Goal: Transaction & Acquisition: Purchase product/service

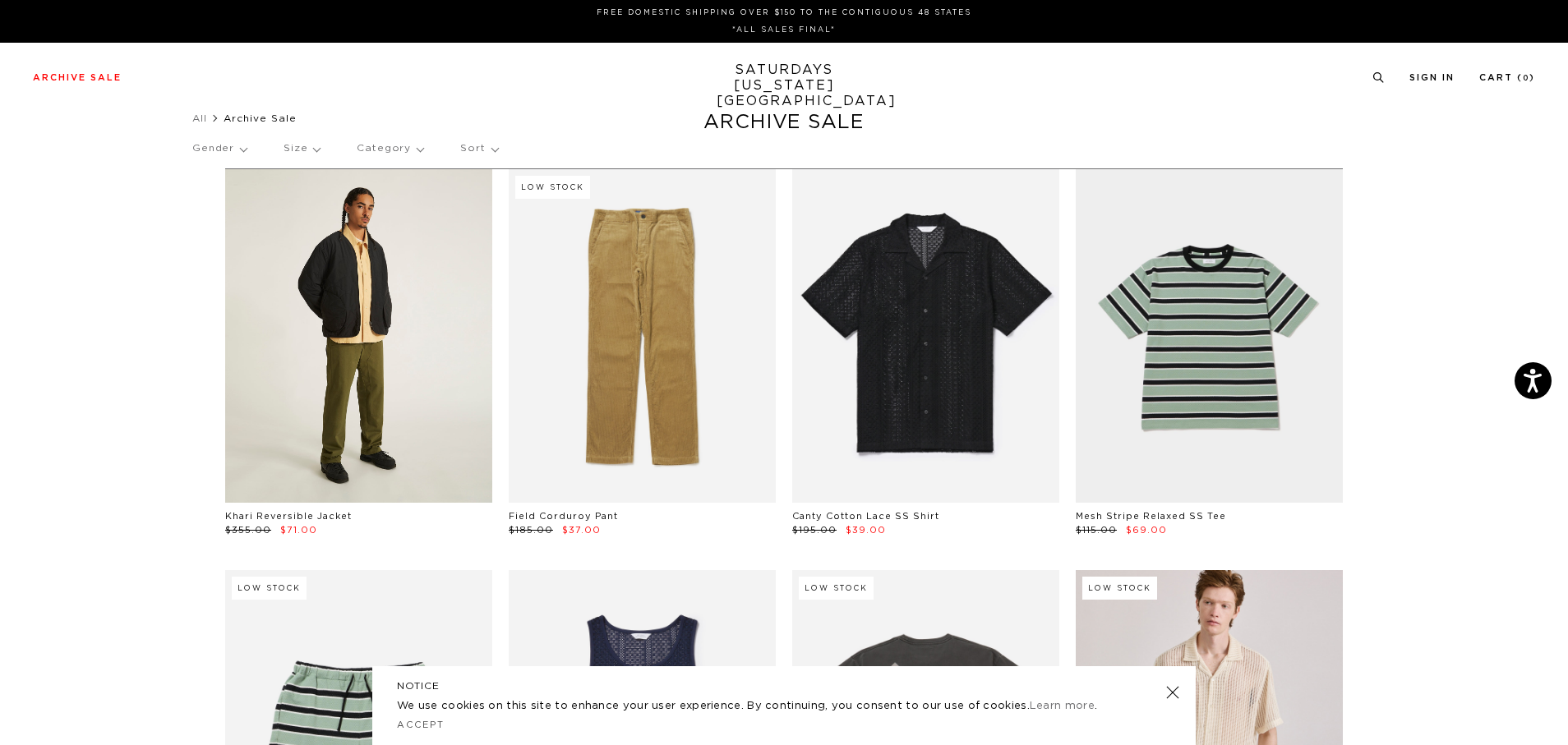
click at [312, 386] on link at bounding box center [359, 336] width 267 height 333
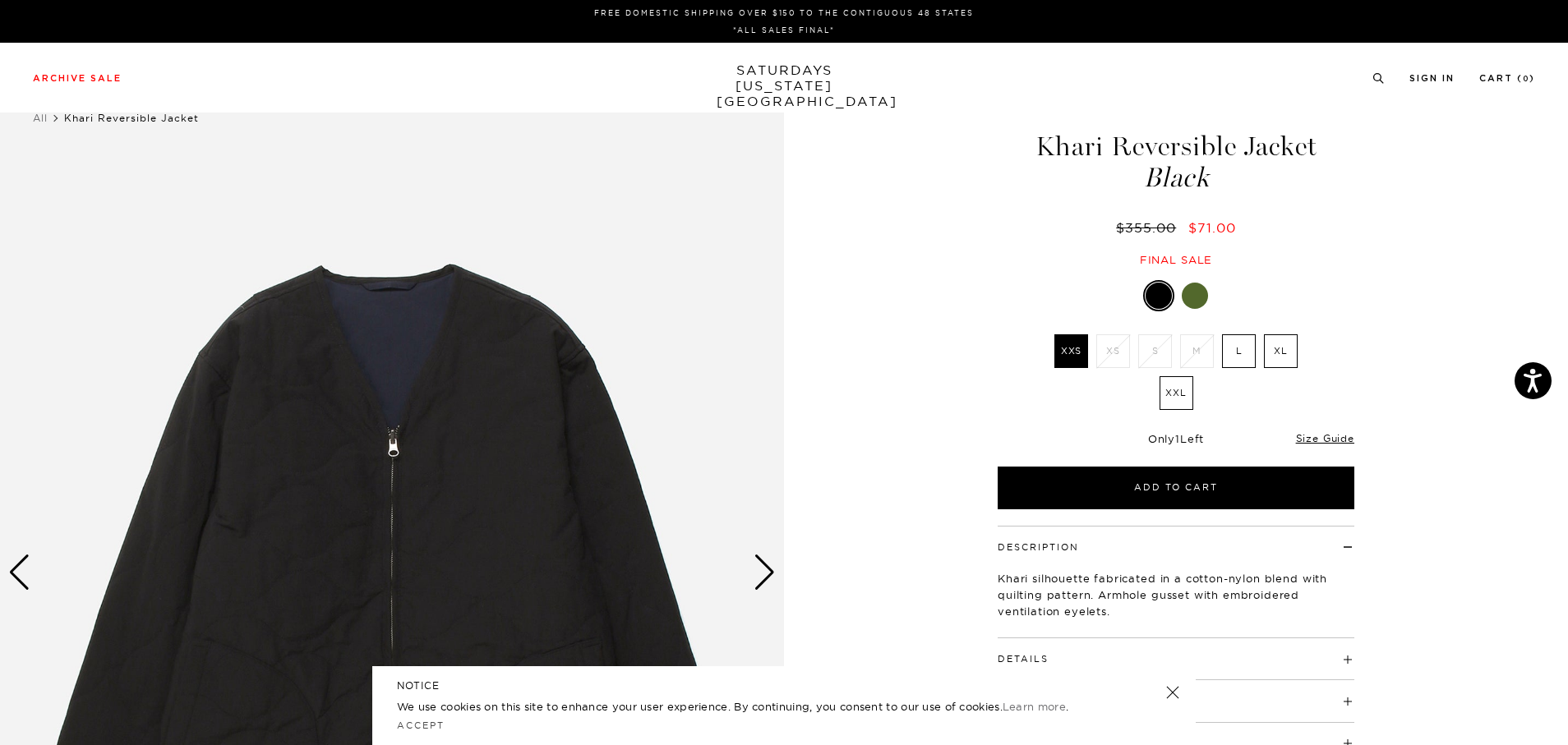
click at [1194, 287] on div at bounding box center [1194, 295] width 26 height 26
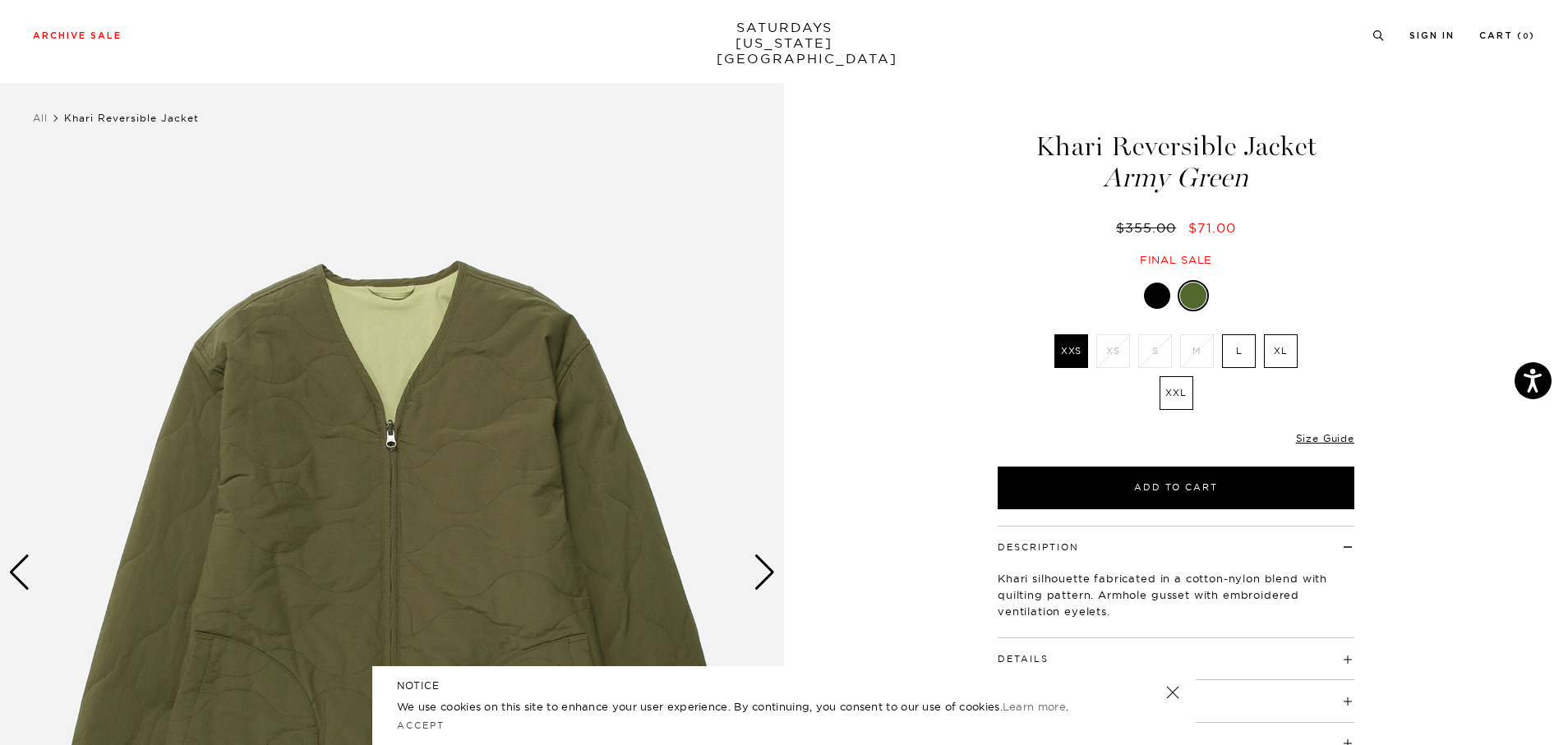
scroll to position [82, 0]
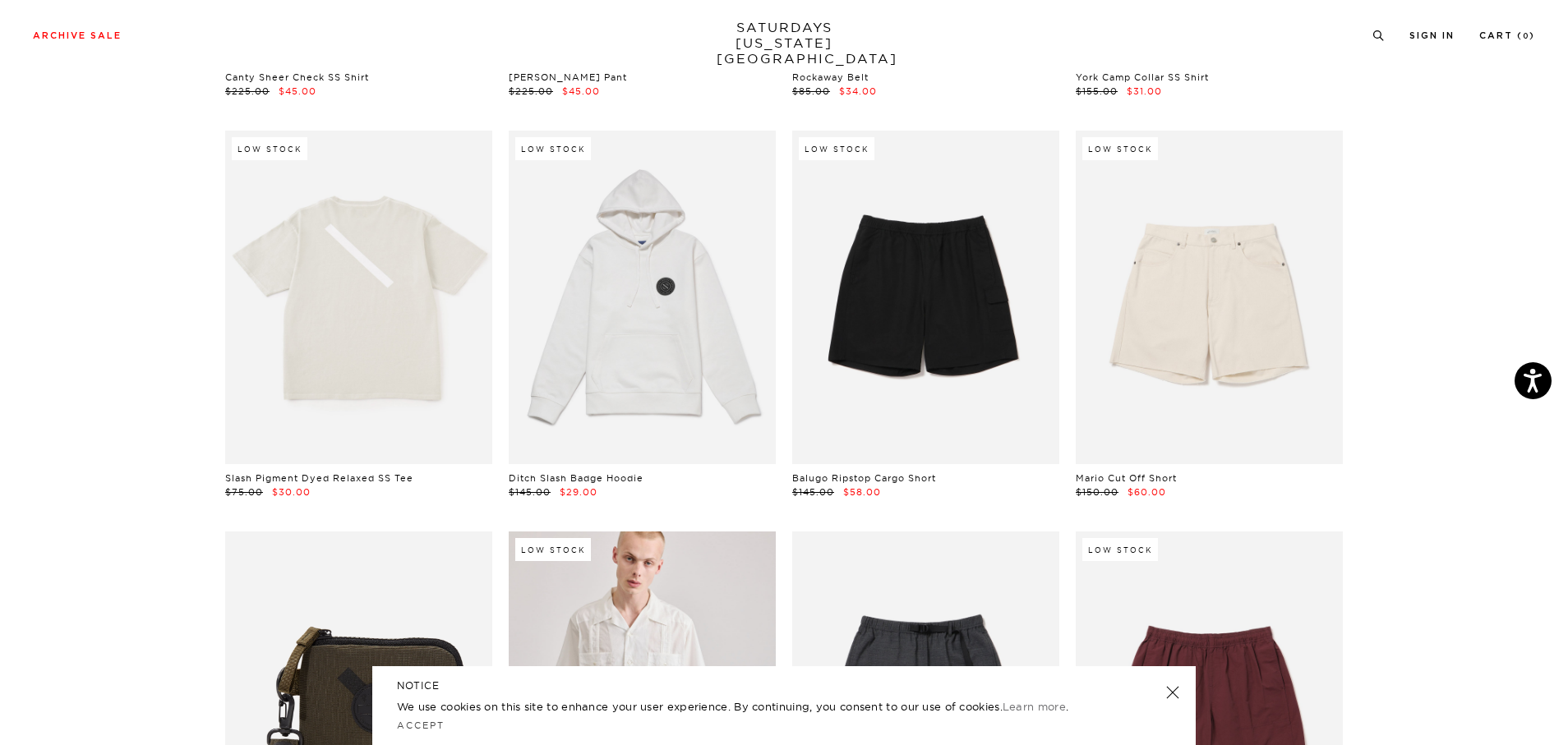
scroll to position [1314, 0]
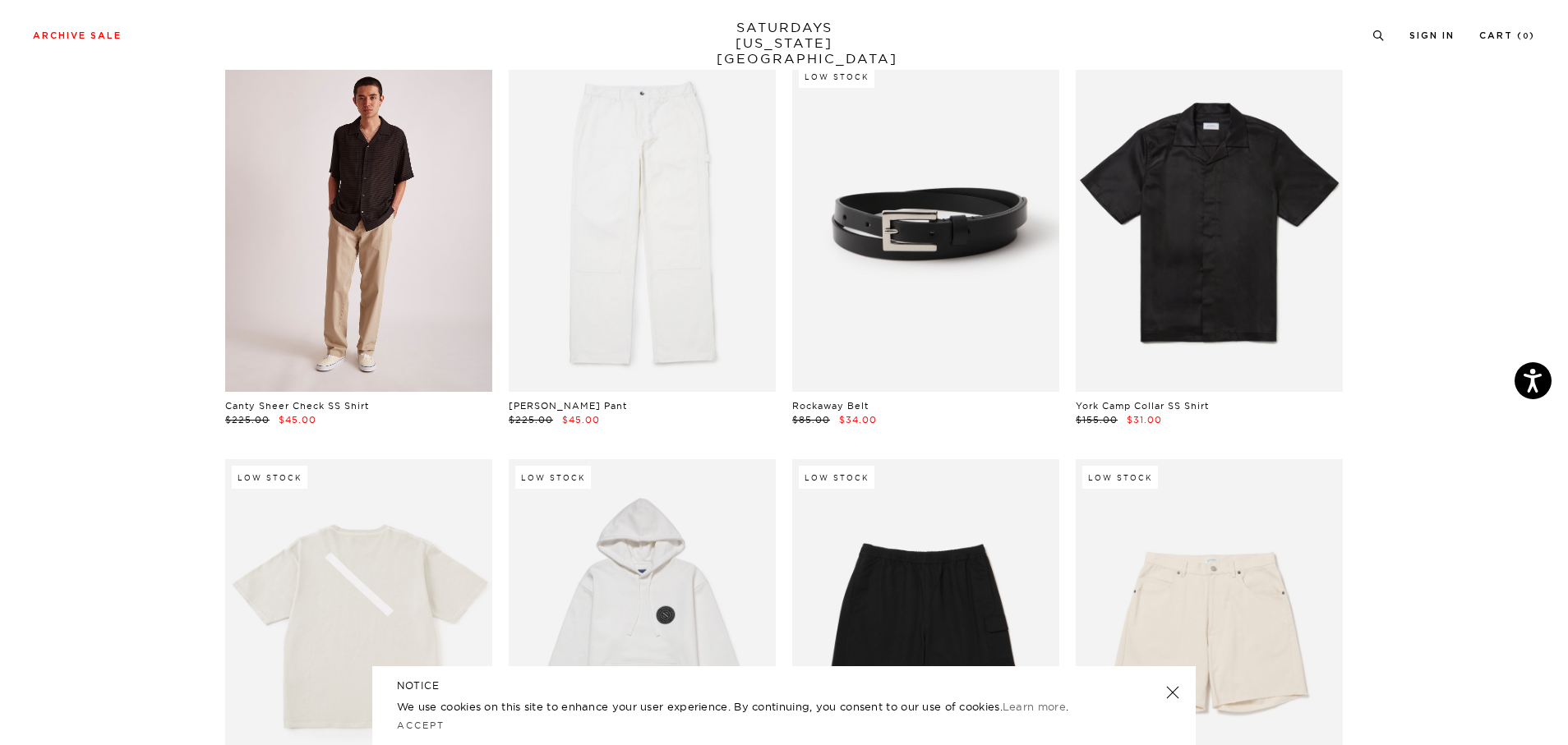
click at [339, 250] on link at bounding box center [359, 225] width 267 height 333
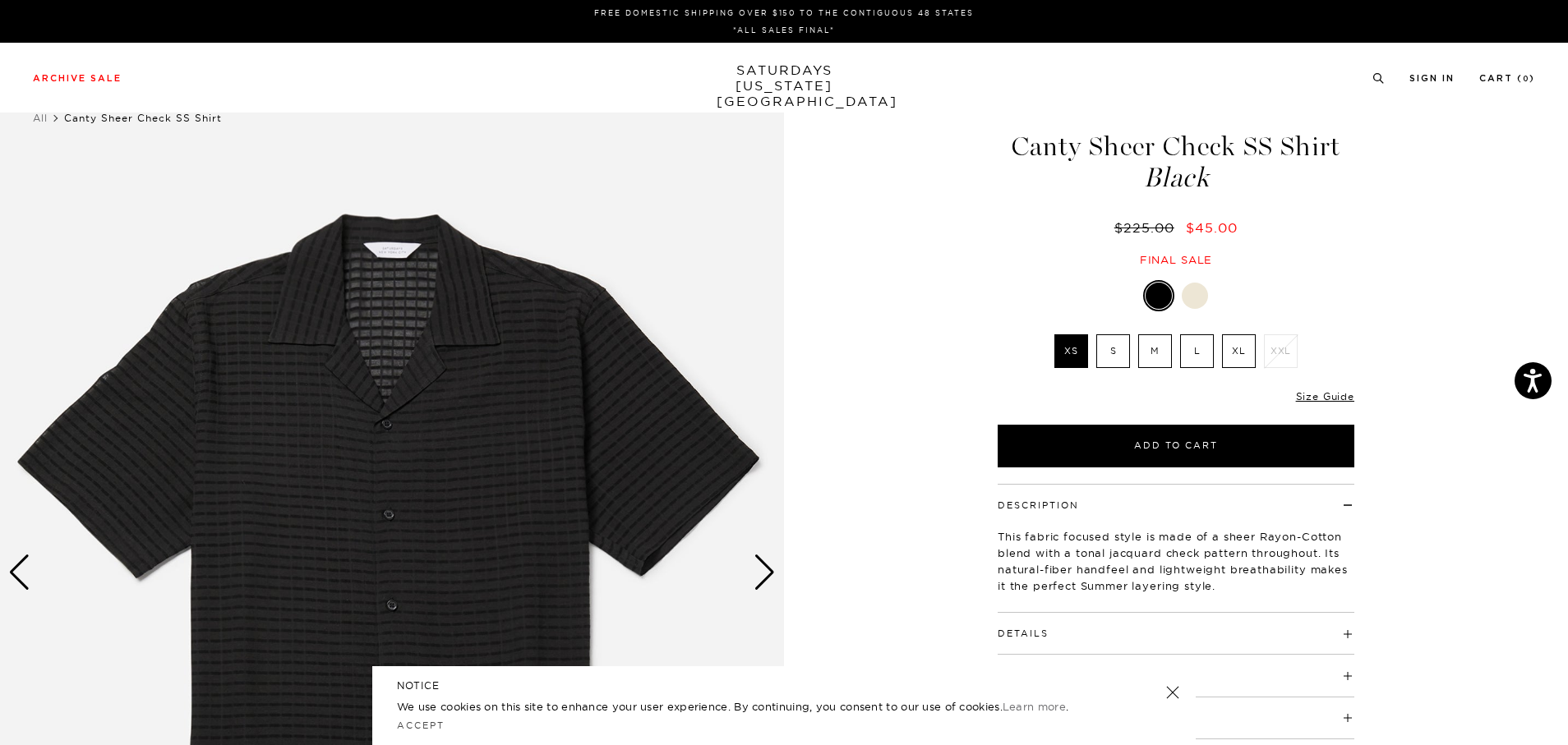
click at [1190, 288] on div at bounding box center [1194, 295] width 26 height 26
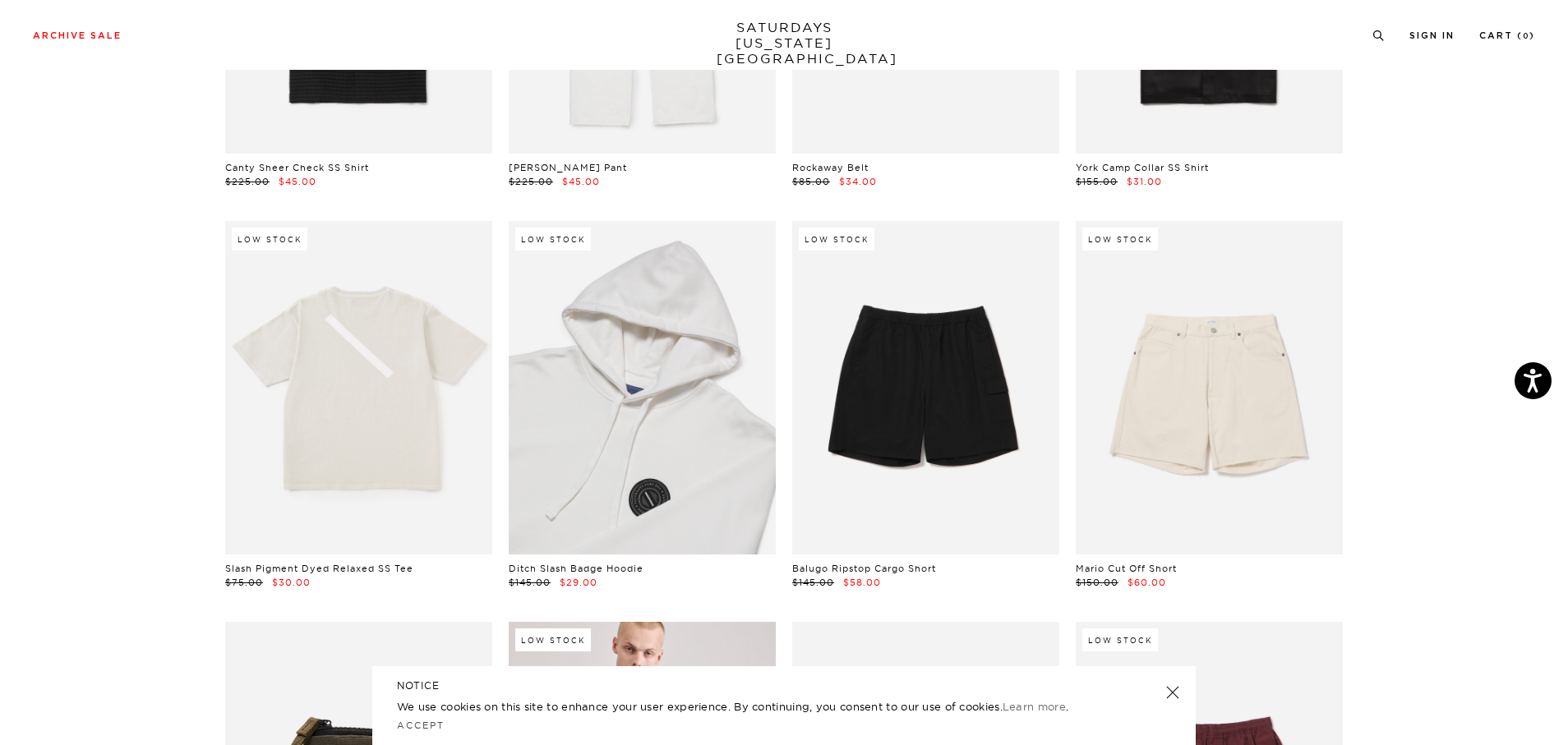
scroll to position [1560, 0]
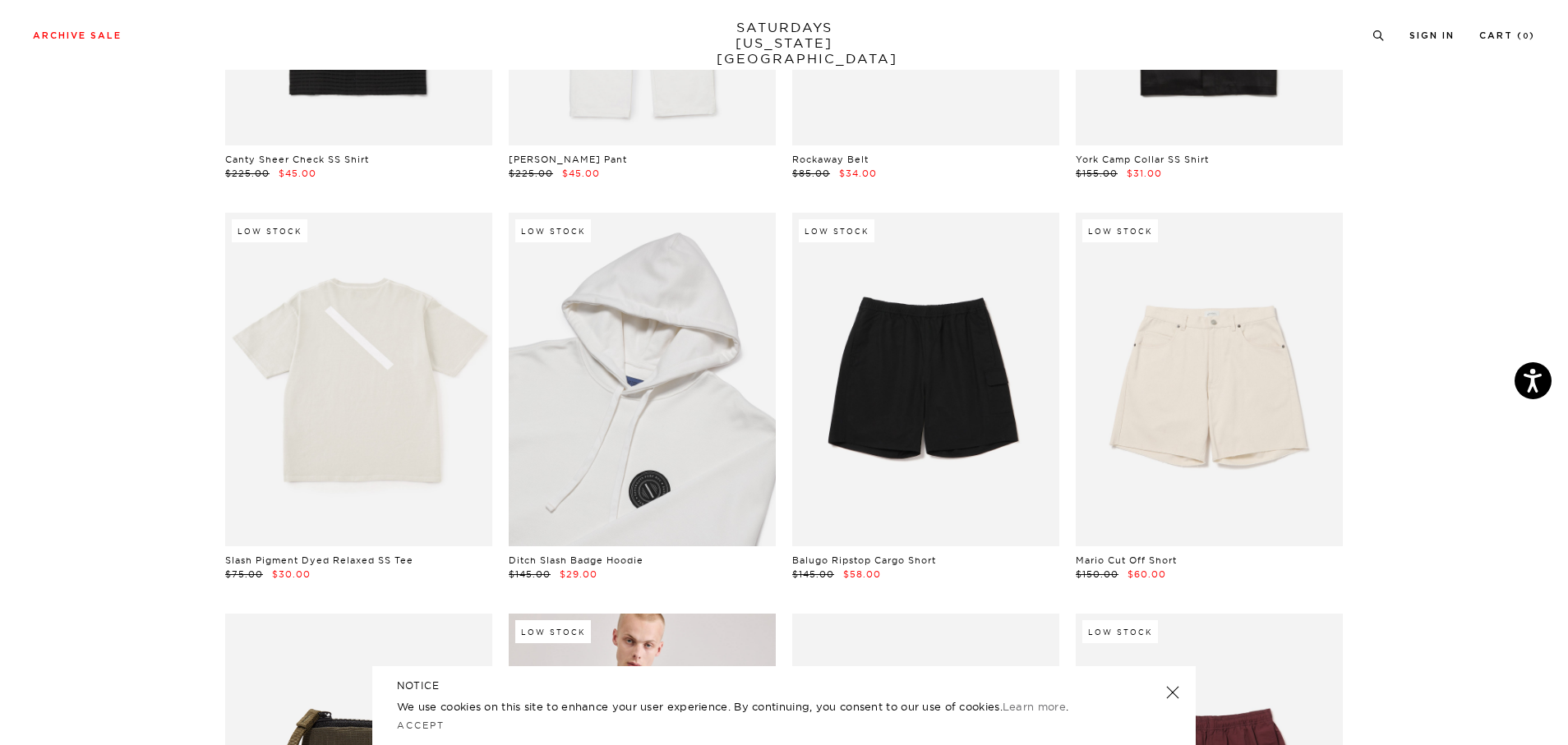
click at [574, 488] on link at bounding box center [643, 380] width 267 height 333
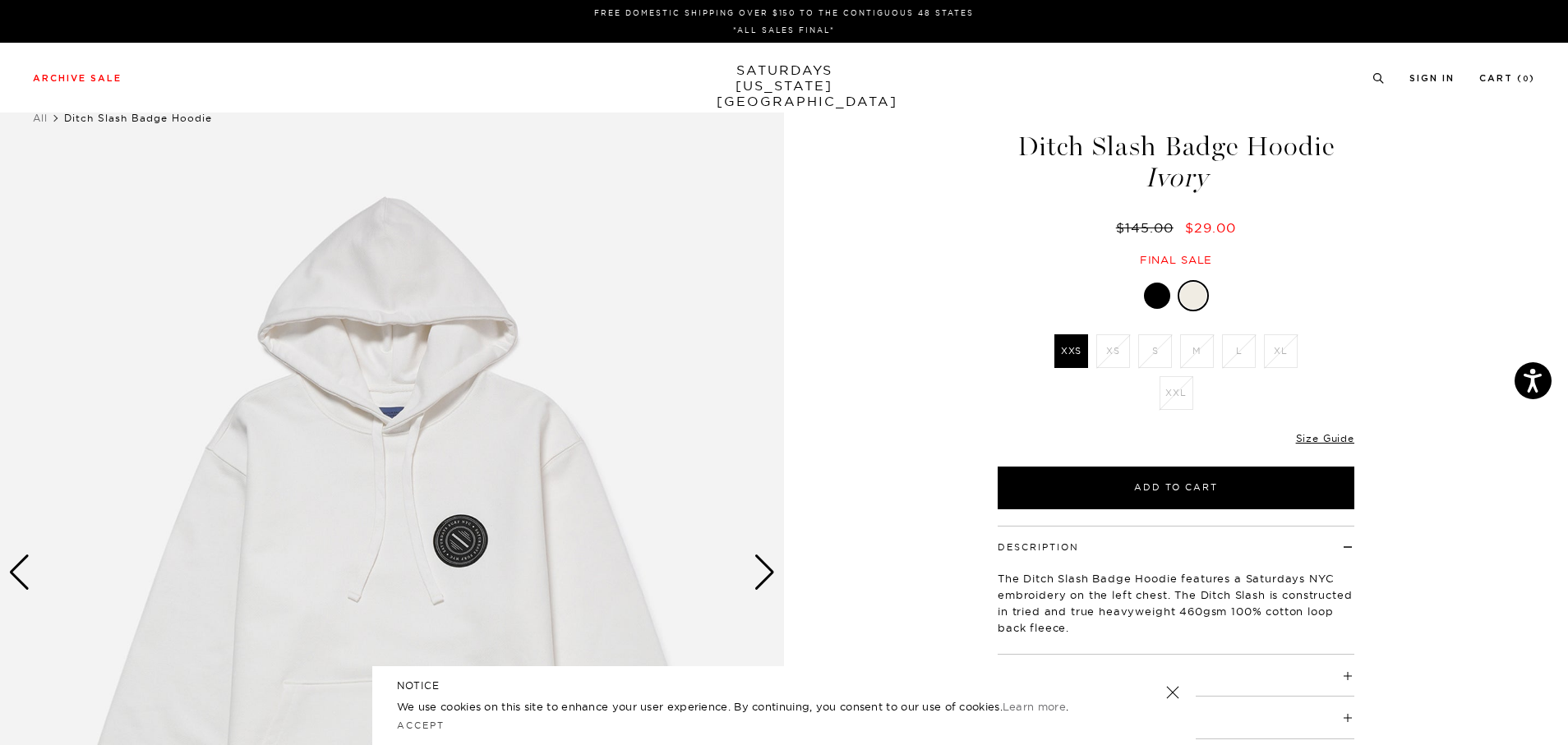
click at [1157, 294] on div at bounding box center [1156, 295] width 26 height 26
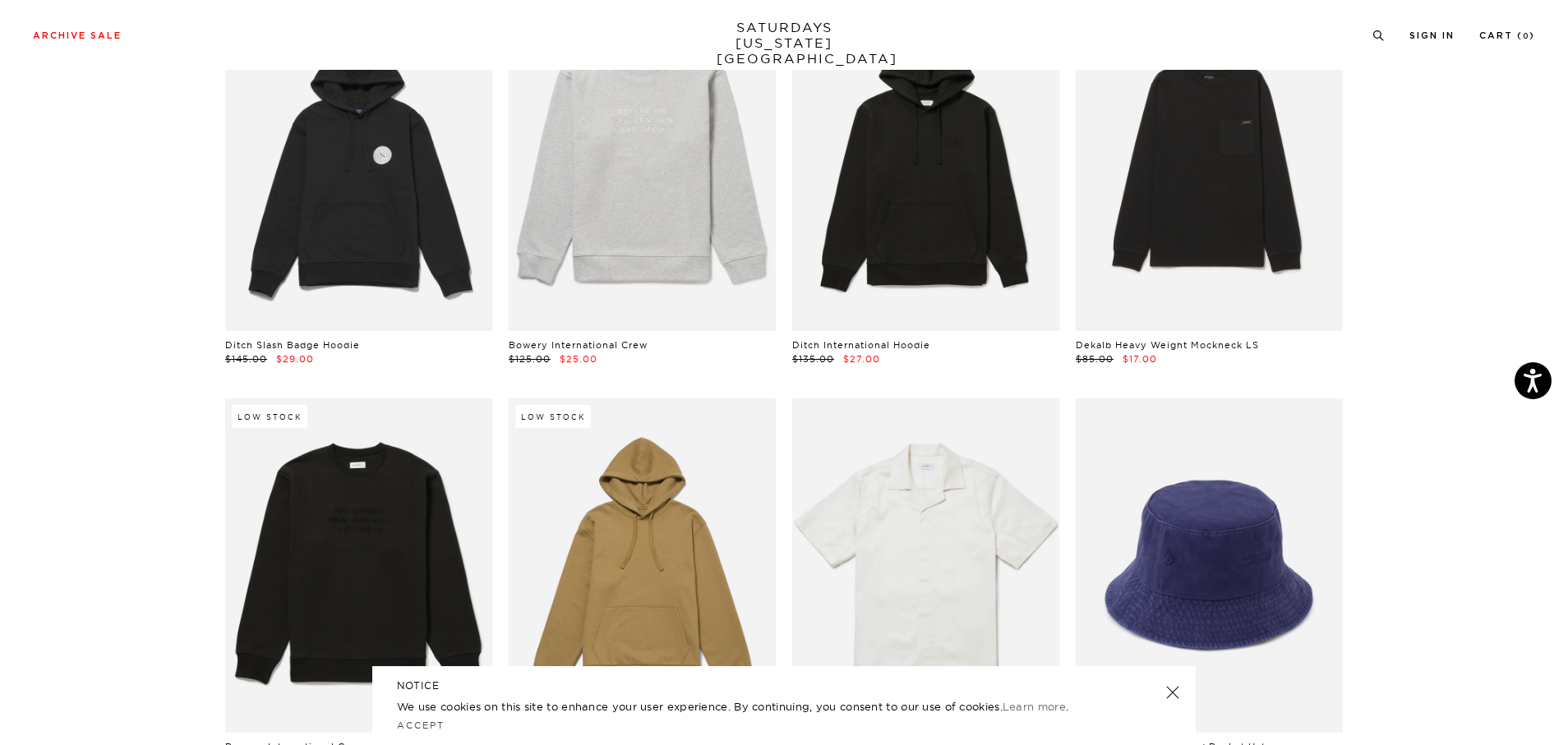
scroll to position [6488, 0]
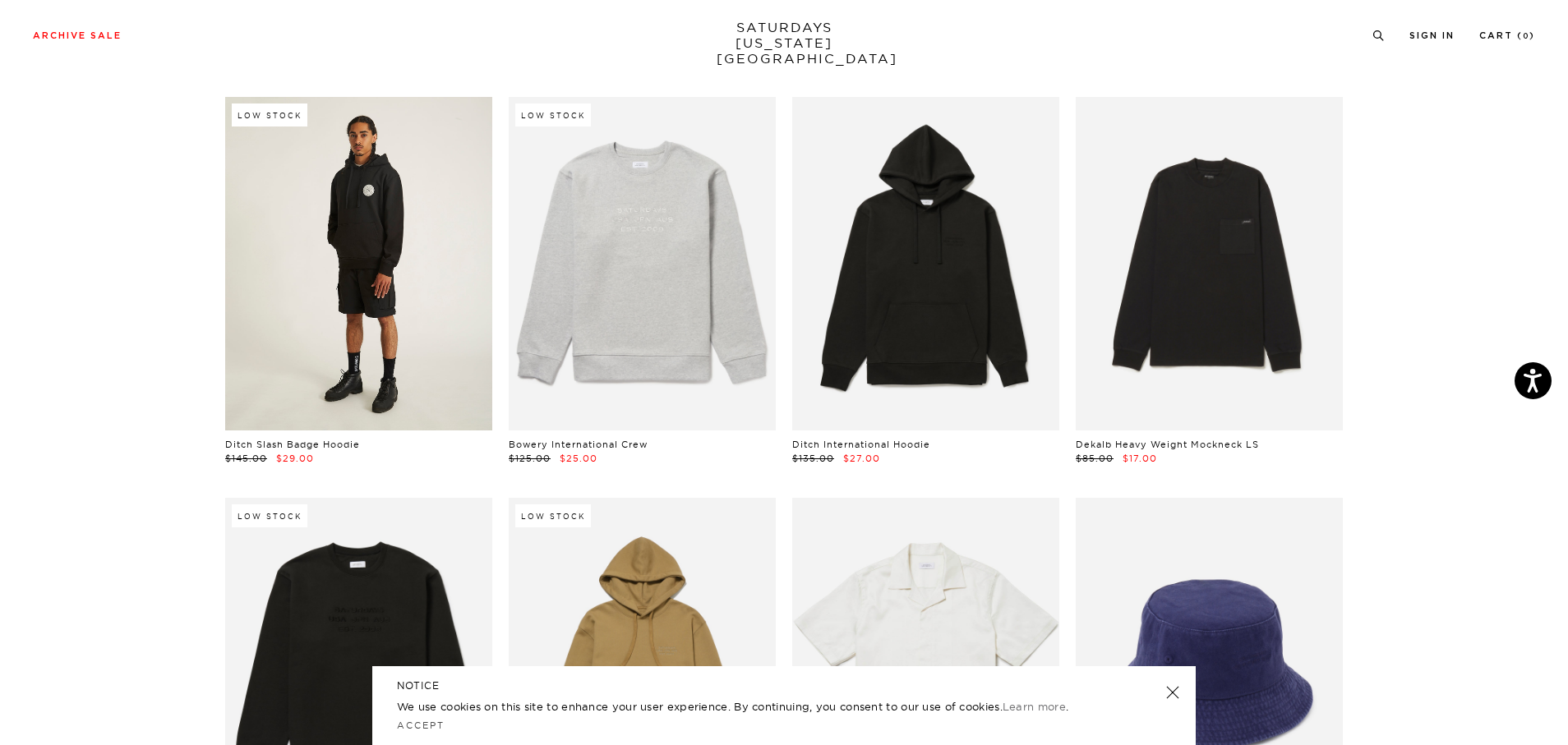
click at [379, 292] on link at bounding box center [359, 264] width 267 height 333
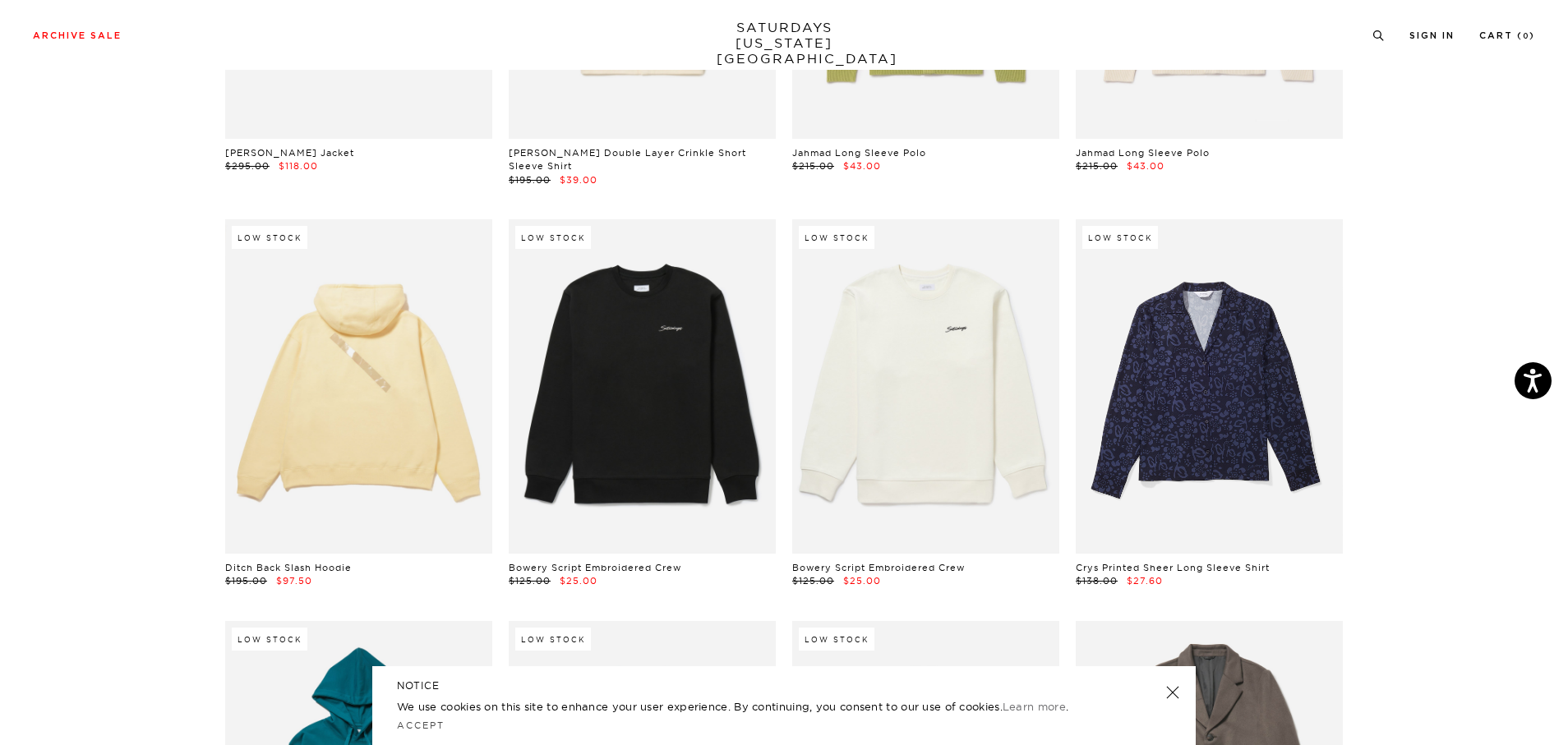
scroll to position [10760, 0]
